Goal: Navigation & Orientation: Find specific page/section

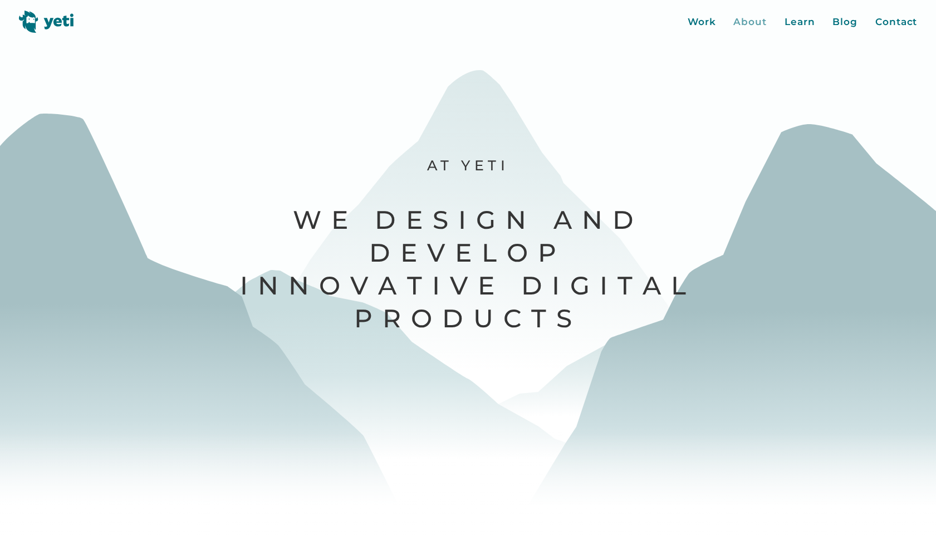
click at [752, 23] on div "About" at bounding box center [749, 22] width 33 height 14
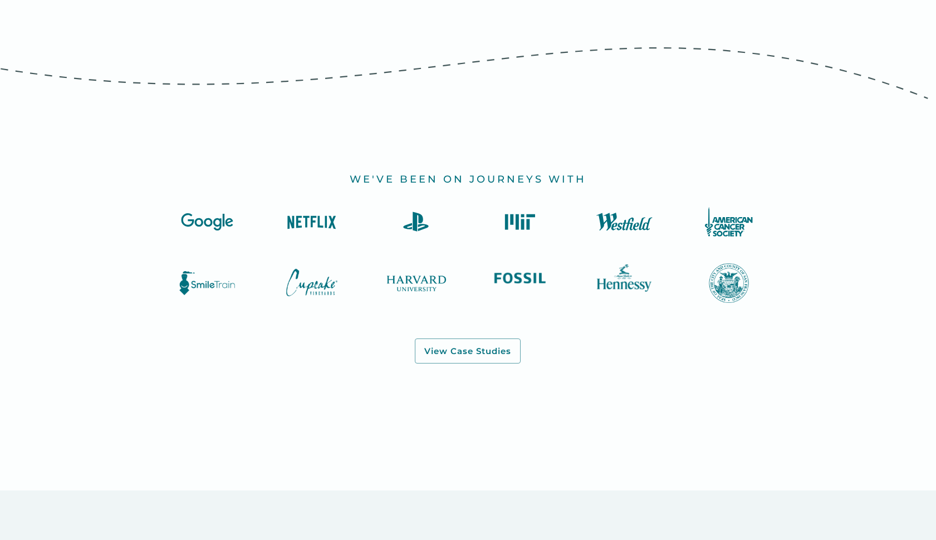
scroll to position [1173, 0]
click at [445, 359] on link "View Case Studies" at bounding box center [468, 351] width 106 height 26
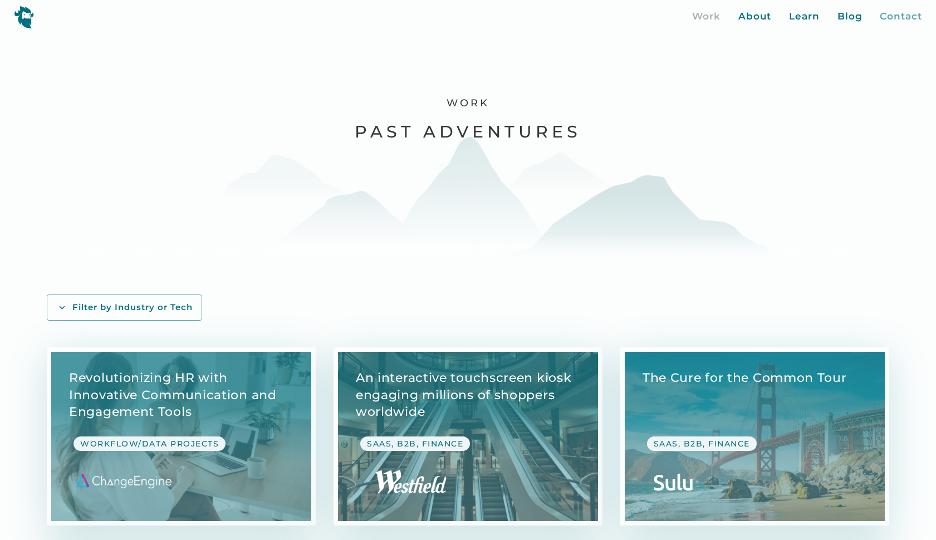
click at [898, 14] on div "Contact" at bounding box center [901, 16] width 42 height 14
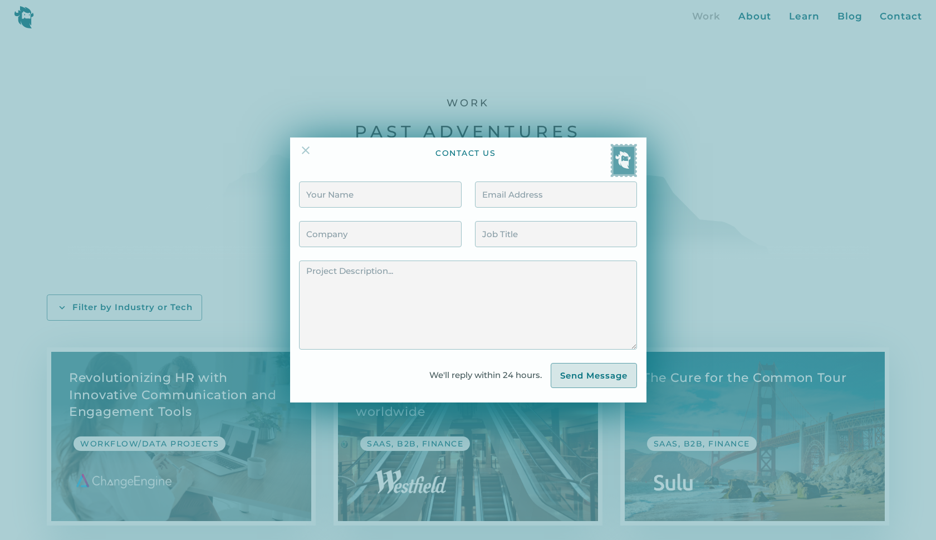
click at [308, 150] on img at bounding box center [305, 150] width 13 height 13
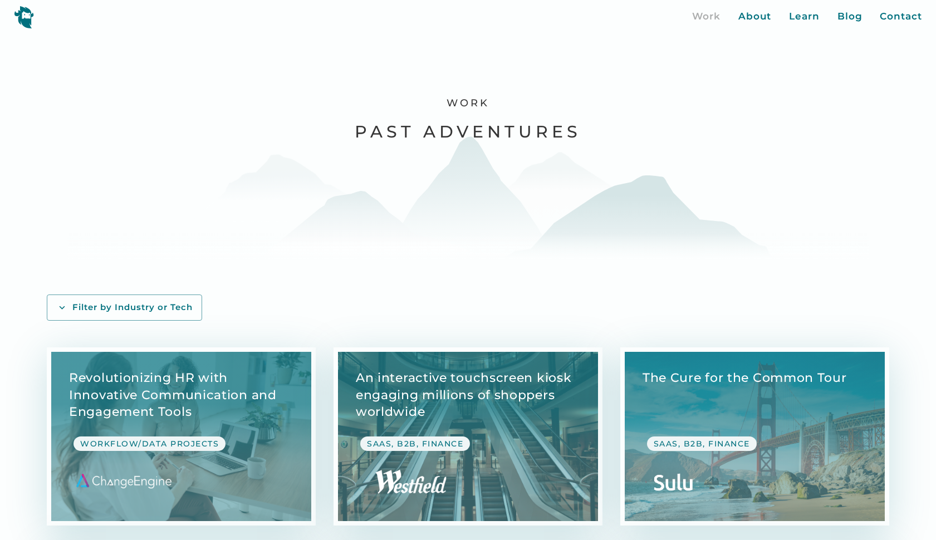
click at [704, 18] on div "Work" at bounding box center [706, 16] width 28 height 14
